Goal: Find specific page/section: Find specific page/section

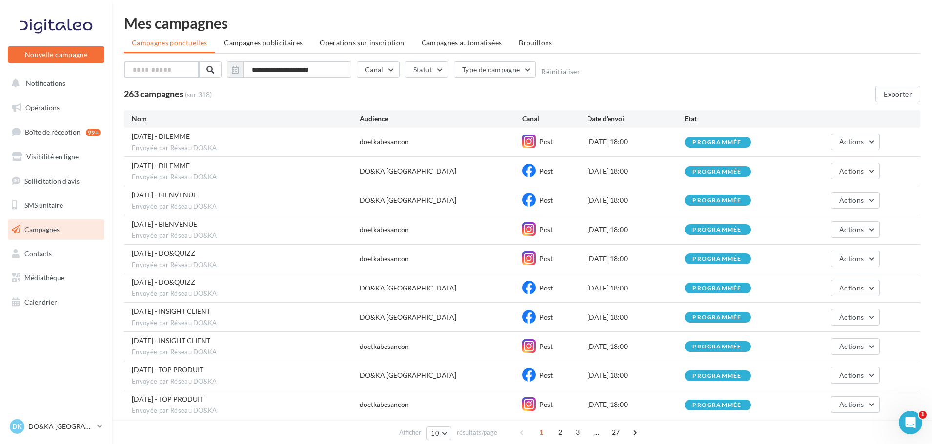
click at [179, 67] on input "text" at bounding box center [161, 69] width 75 height 17
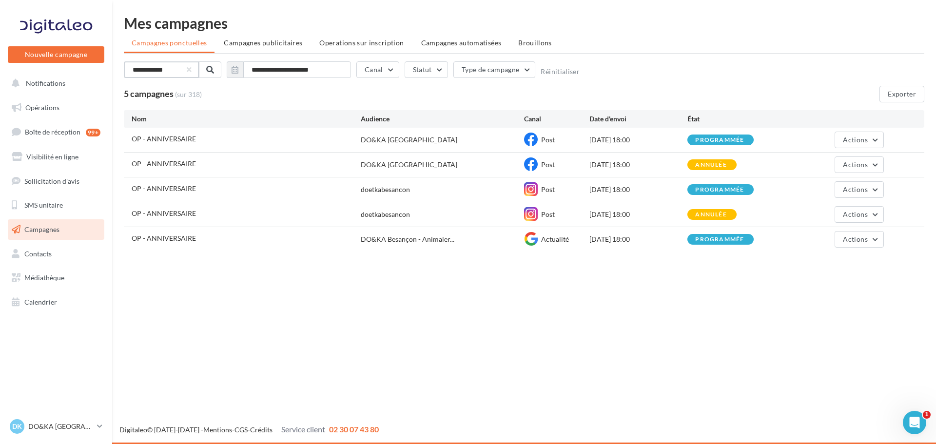
type input "**********"
click at [279, 45] on span "Campagnes publicitaires" at bounding box center [263, 43] width 79 height 8
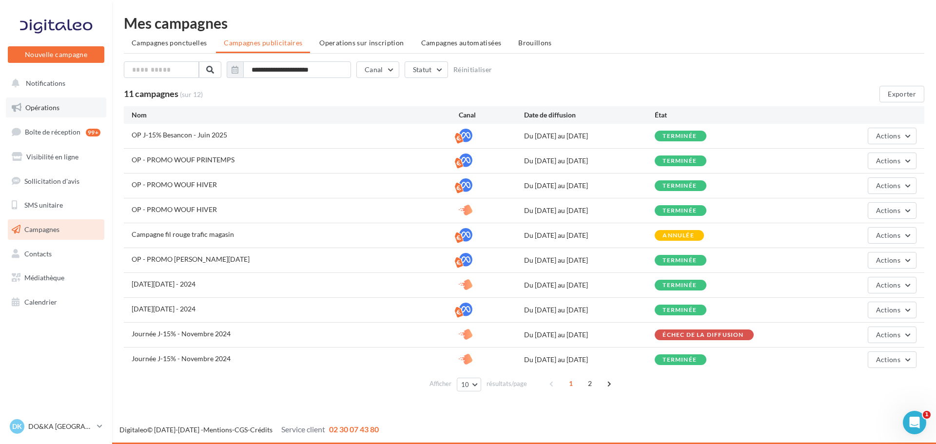
click at [49, 107] on span "Opérations" at bounding box center [42, 107] width 34 height 8
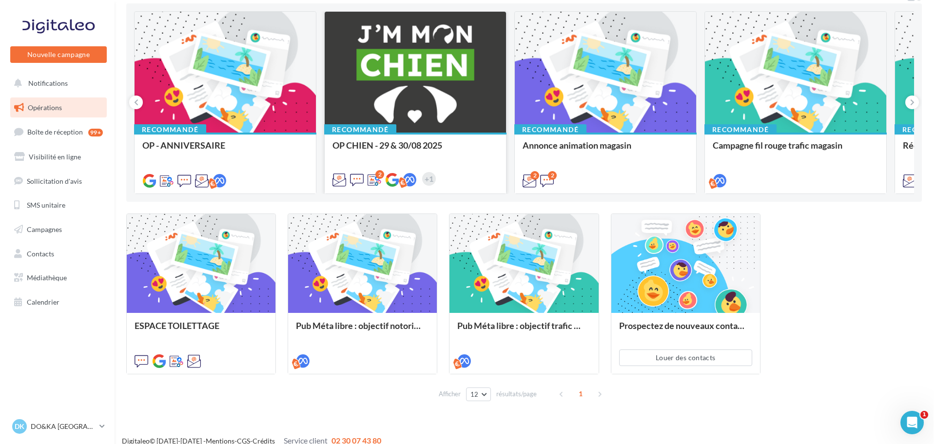
scroll to position [101, 0]
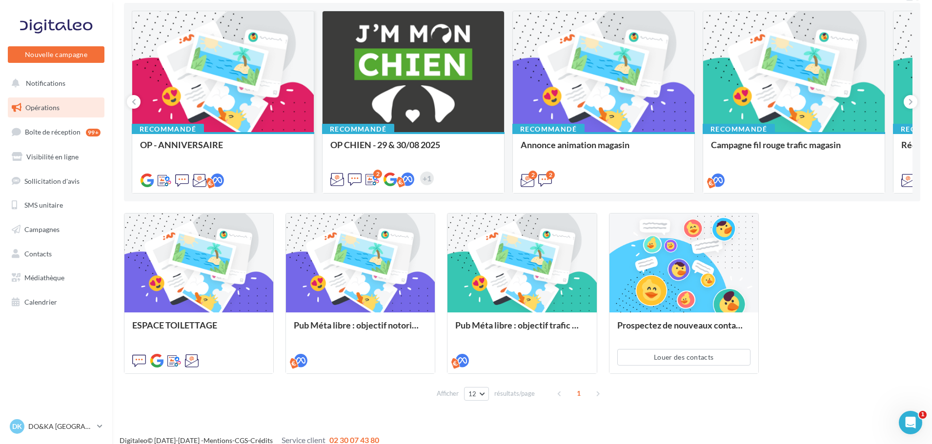
click at [225, 114] on div at bounding box center [222, 72] width 181 height 122
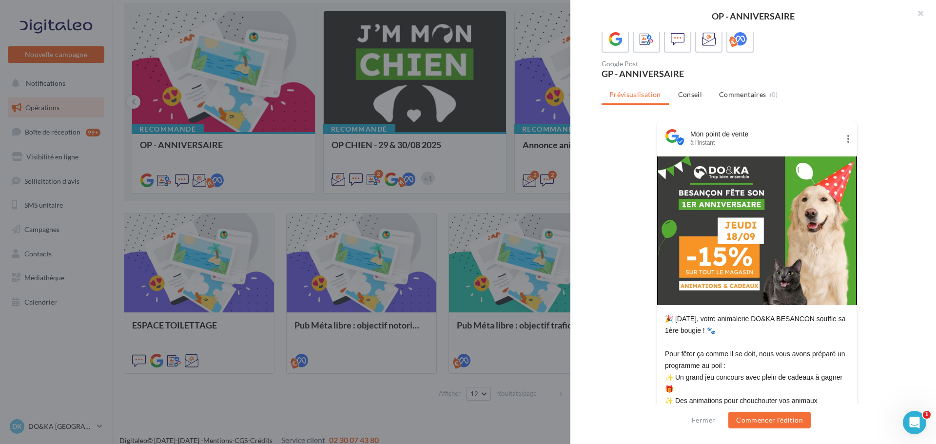
scroll to position [0, 0]
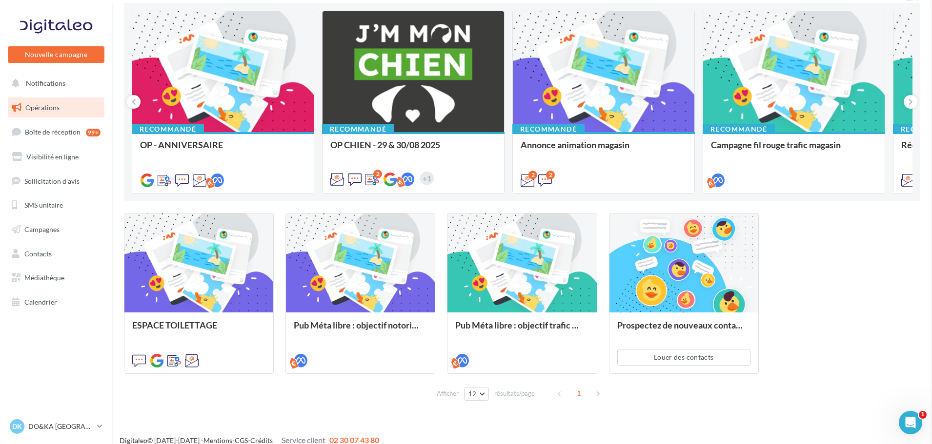
click at [188, 413] on div "OP - ANNIVERSAIRE Description Non renseignée marketing direct google post resea…" at bounding box center [522, 413] width 796 height 0
click at [202, 288] on div at bounding box center [198, 264] width 149 height 100
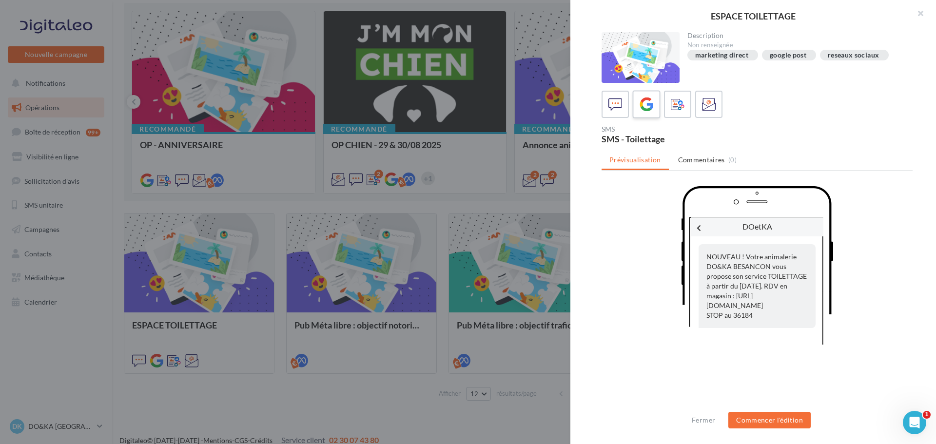
click at [646, 105] on icon at bounding box center [647, 105] width 14 height 14
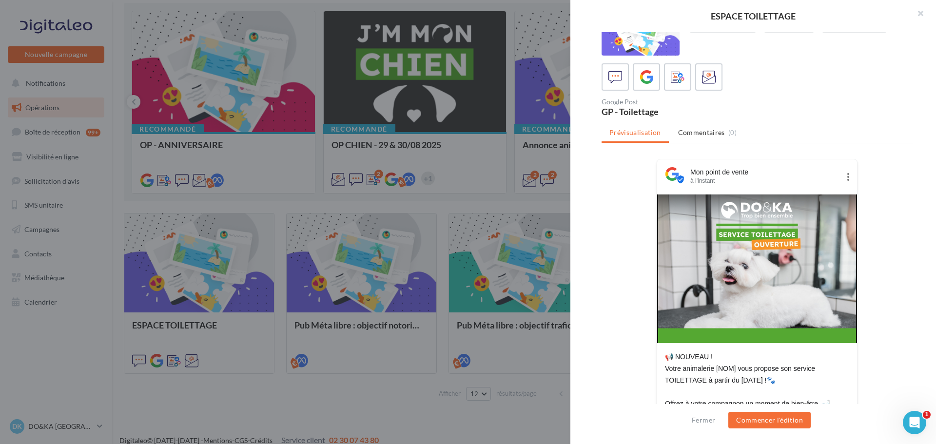
scroll to position [21, 0]
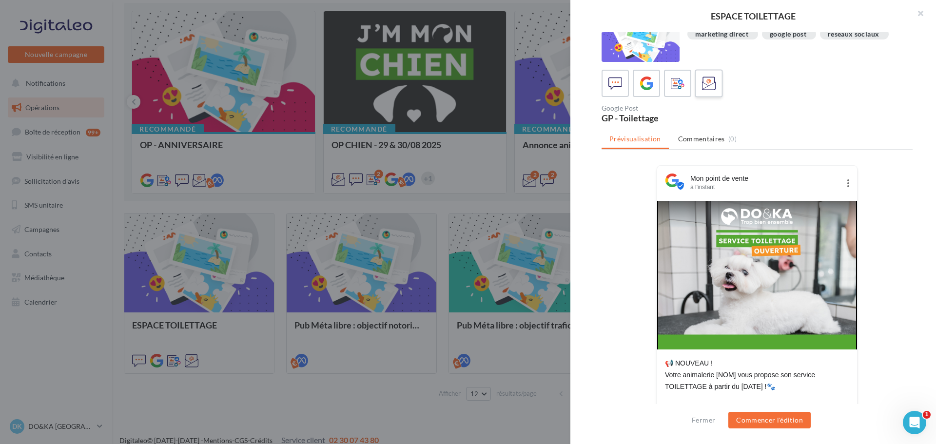
click at [709, 81] on icon at bounding box center [709, 84] width 14 height 14
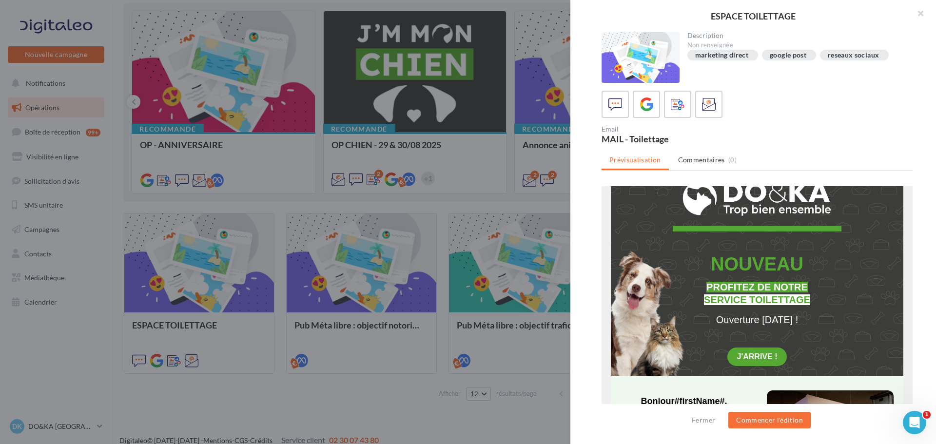
scroll to position [0, 0]
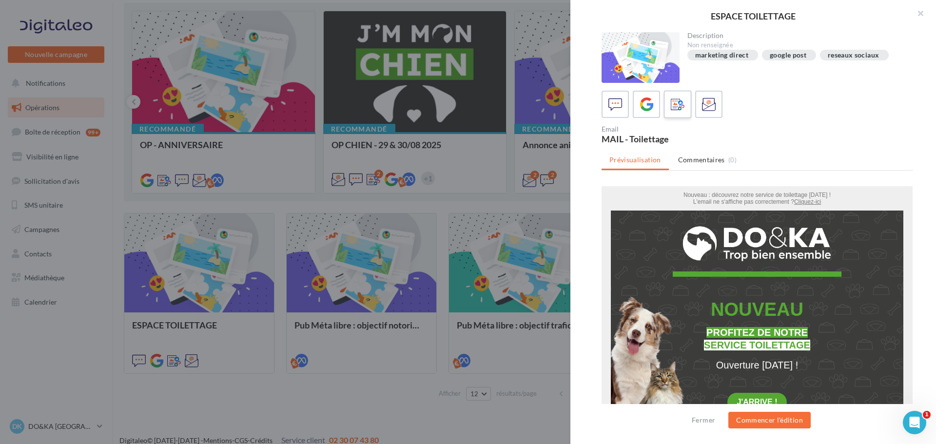
click at [674, 107] on icon at bounding box center [678, 105] width 14 height 14
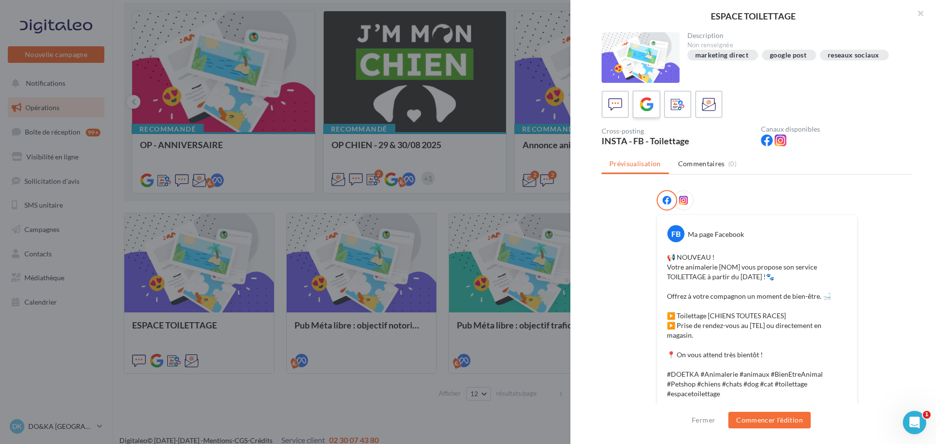
click at [643, 107] on icon at bounding box center [647, 105] width 14 height 14
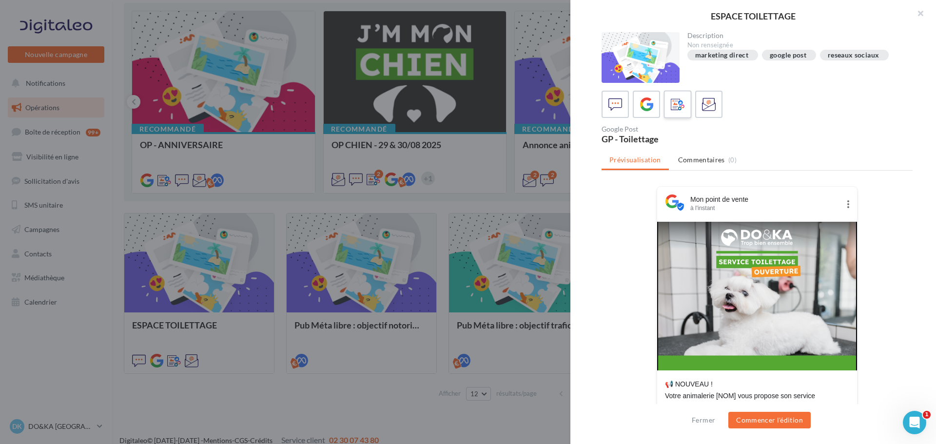
click at [679, 105] on icon at bounding box center [678, 105] width 14 height 14
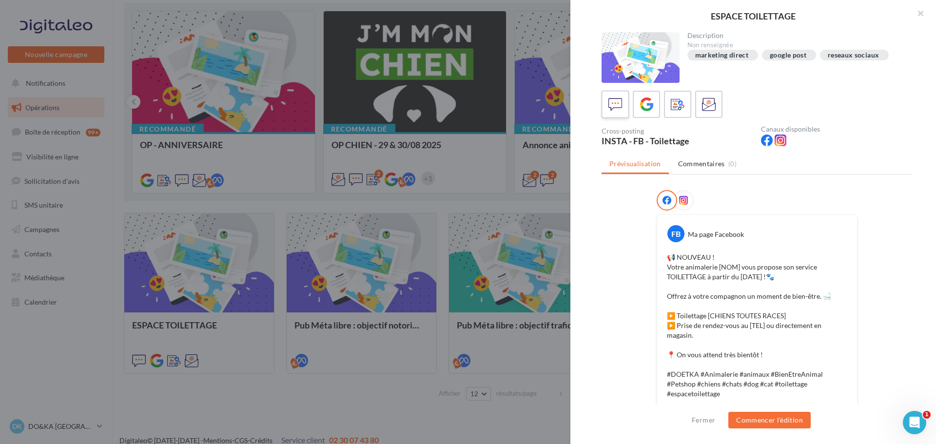
click at [617, 101] on icon at bounding box center [616, 105] width 14 height 14
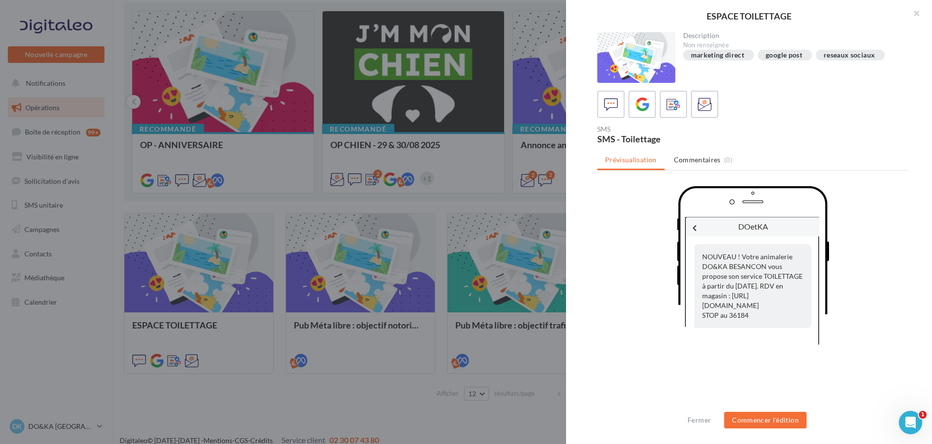
click at [239, 413] on div "ESPACE TOILETTAGE Description Non renseignée marketing direct google post resea…" at bounding box center [522, 413] width 796 height 0
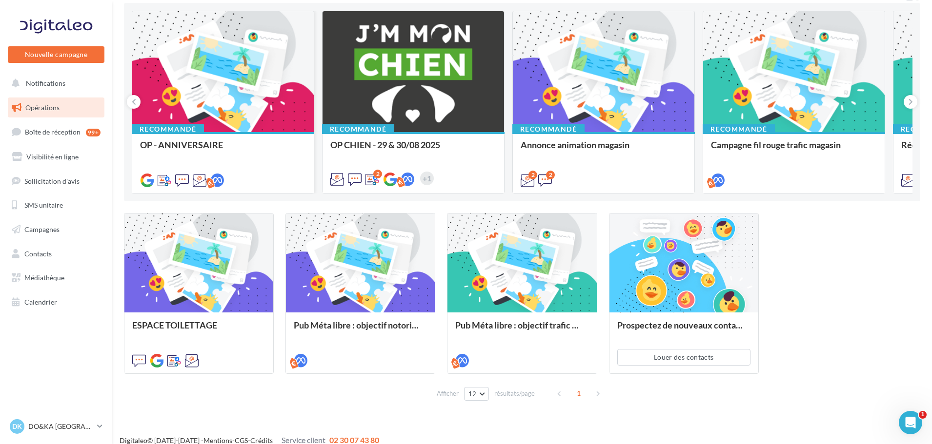
click at [233, 135] on div "Recommandé OP - ANNIVERSAIRE" at bounding box center [222, 162] width 181 height 60
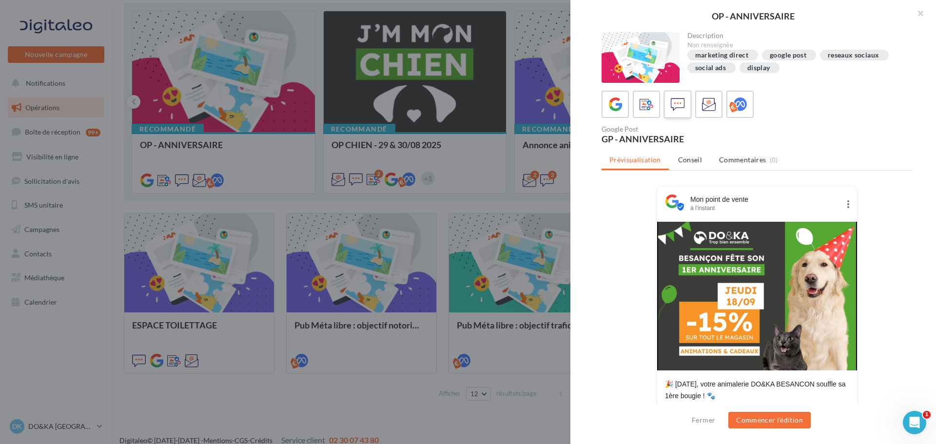
click at [673, 103] on icon at bounding box center [678, 105] width 14 height 14
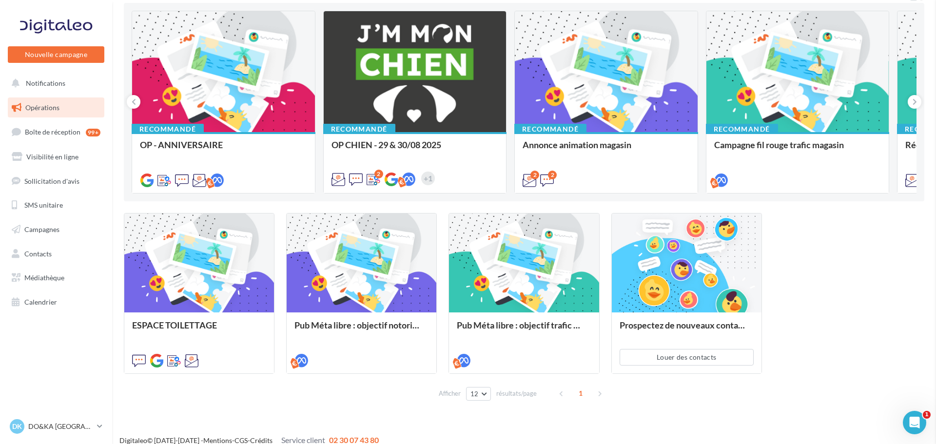
click at [200, 413] on div "OP - ANNIVERSAIRE Description Non renseignée marketing direct google post resea…" at bounding box center [524, 413] width 801 height 0
click at [63, 251] on link "Contacts" at bounding box center [56, 254] width 100 height 20
